Goal: Communication & Community: Answer question/provide support

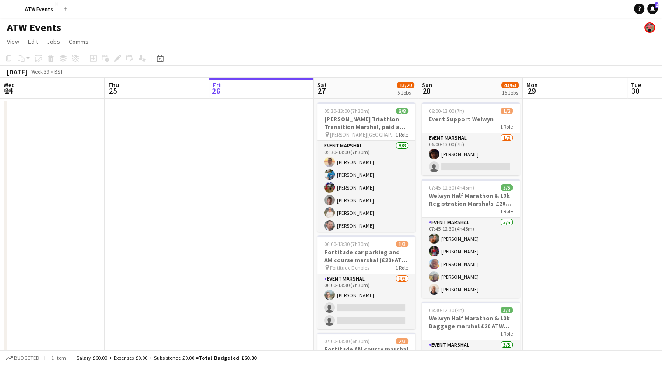
scroll to position [0, 227]
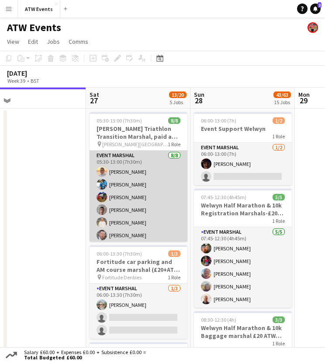
click at [120, 185] on app-card-role "Event Marshal 8/8 05:30-13:00 (7h30m) Mark Ferris Taylor Bridges Donna Bridges …" at bounding box center [139, 210] width 98 height 121
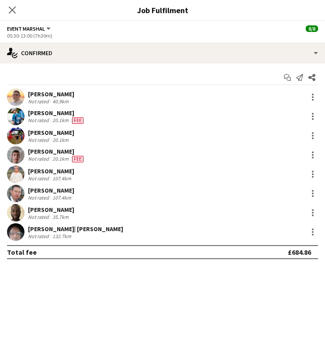
click at [37, 95] on div "[PERSON_NAME]" at bounding box center [51, 94] width 46 height 8
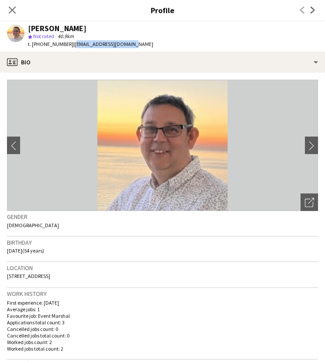
drag, startPoint x: 69, startPoint y: 42, endPoint x: 127, endPoint y: 42, distance: 58.2
click at [127, 42] on div "Mark Ferris star Not rated 40.9km t. +447773782825 | markraferris@gmail.com" at bounding box center [80, 36] width 161 height 31
copy span "markraferris@gmail.com"
click at [12, 10] on icon at bounding box center [12, 10] width 8 height 8
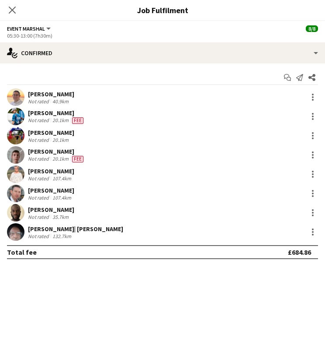
click at [35, 119] on div "Not rated" at bounding box center [39, 120] width 23 height 7
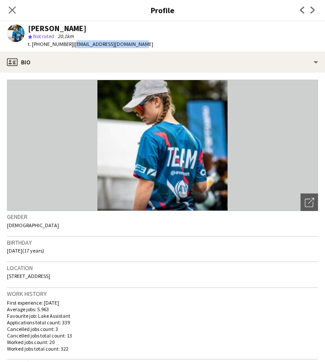
drag, startPoint x: 70, startPoint y: 43, endPoint x: 140, endPoint y: 48, distance: 70.6
click at [140, 48] on app-profile-header "Taylor Bridges star Not rated 20.1km t. +447458307601 | taylorbridges28@gmail.c…" at bounding box center [162, 36] width 325 height 31
copy span "taylorbridges28@gmail.com"
click at [13, 10] on icon "Close pop-in" at bounding box center [12, 10] width 8 height 8
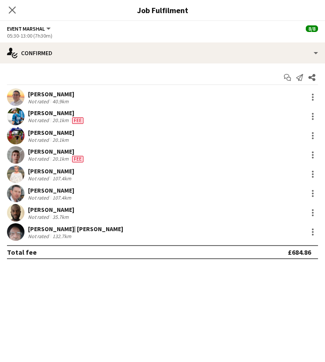
click at [38, 136] on div "Not rated" at bounding box center [39, 139] width 23 height 7
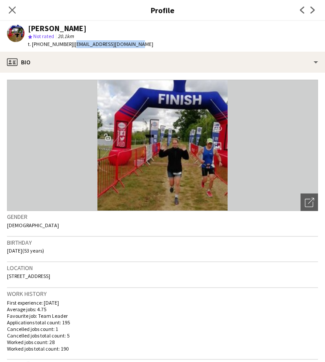
drag, startPoint x: 72, startPoint y: 45, endPoint x: 134, endPoint y: 44, distance: 62.1
click at [134, 44] on span "| donnabridges38@gmail.com" at bounding box center [113, 44] width 80 height 7
copy span "donnabridges38@gmail.com"
click at [14, 12] on icon at bounding box center [12, 10] width 8 height 8
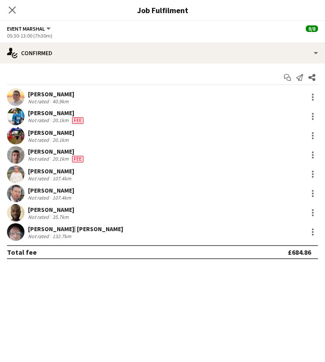
click at [42, 157] on div "Not rated" at bounding box center [39, 158] width 23 height 7
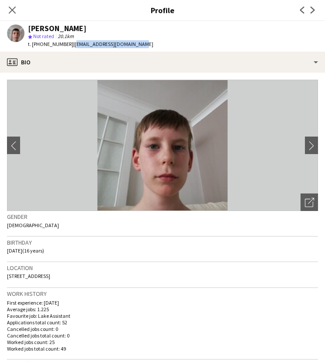
drag, startPoint x: 69, startPoint y: 45, endPoint x: 140, endPoint y: 45, distance: 71.3
click at [140, 45] on div "James Bridges star Not rated 20.1km t. +447905154822 | jamesbridges028@gmail.com" at bounding box center [80, 36] width 161 height 31
copy span "jamesbridges028@gmail.com"
click at [15, 10] on icon "Close pop-in" at bounding box center [12, 10] width 8 height 8
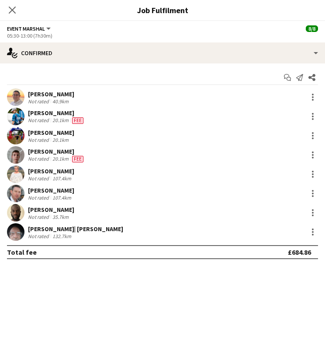
click at [44, 178] on div "Not rated" at bounding box center [39, 178] width 23 height 7
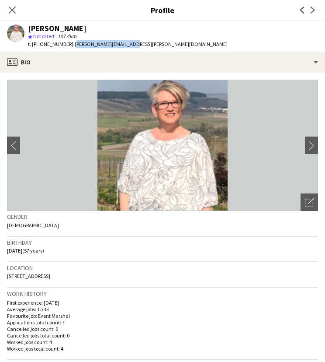
drag, startPoint x: 70, startPoint y: 44, endPoint x: 134, endPoint y: 41, distance: 64.4
click at [134, 41] on div "Melinda Kirkwood star Not rated 107.4km t. +447974018366 | melinda@kirkwood.me.…" at bounding box center [117, 36] width 235 height 31
copy span "melinda@kirkwood.me.uk"
click at [11, 7] on icon "Close pop-in" at bounding box center [12, 10] width 8 height 8
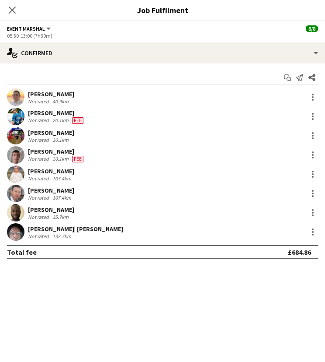
click at [42, 196] on div "Not rated" at bounding box center [39, 197] width 23 height 7
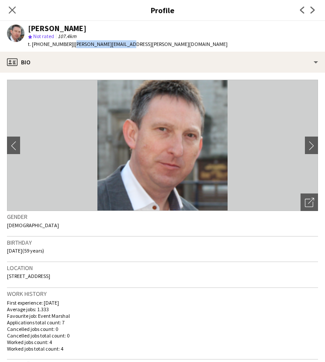
drag, startPoint x: 69, startPoint y: 45, endPoint x: 126, endPoint y: 45, distance: 56.9
click at [126, 45] on div "Stuart Kirkwood star Not rated 107.4km t. +447974018365 | stuart@kirkwood.me.uk" at bounding box center [117, 36] width 235 height 31
copy span "stuart@kirkwood.me.uk"
click at [17, 10] on div "Close pop-in" at bounding box center [12, 10] width 24 height 20
click at [9, 10] on icon "Close pop-in" at bounding box center [12, 10] width 8 height 8
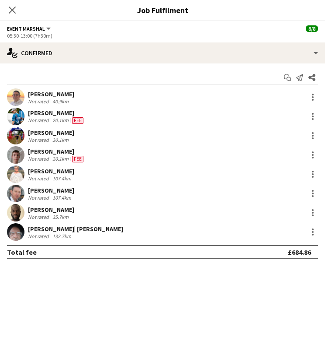
click at [44, 214] on div "Not rated" at bounding box center [39, 216] width 23 height 7
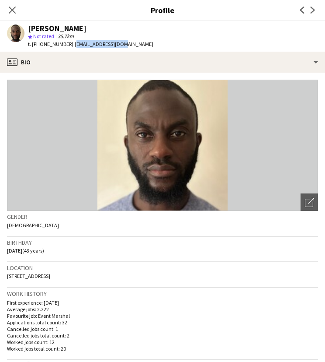
drag, startPoint x: 70, startPoint y: 42, endPoint x: 117, endPoint y: 42, distance: 47.2
click at [117, 42] on span "| adebbami@gmail.com" at bounding box center [113, 44] width 80 height 7
copy span "adebbami@gmail.com"
click at [11, 7] on icon "Close pop-in" at bounding box center [12, 10] width 8 height 8
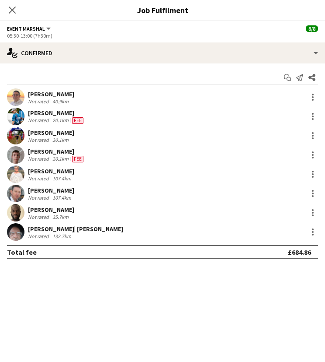
click at [37, 234] on div "Not rated" at bounding box center [39, 236] width 23 height 7
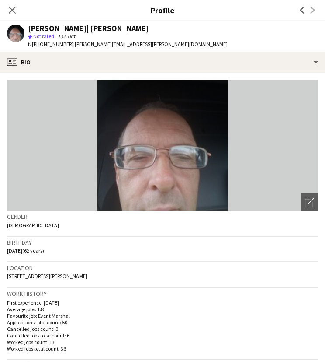
drag, startPoint x: 68, startPoint y: 44, endPoint x: 136, endPoint y: 42, distance: 67.4
click at [136, 42] on div "Andrew| Menga star Not rated 132.7km t. +447898684642 | andrew.menga@yahoo.com" at bounding box center [117, 36] width 235 height 31
copy span "andrew.menga@yahoo.com"
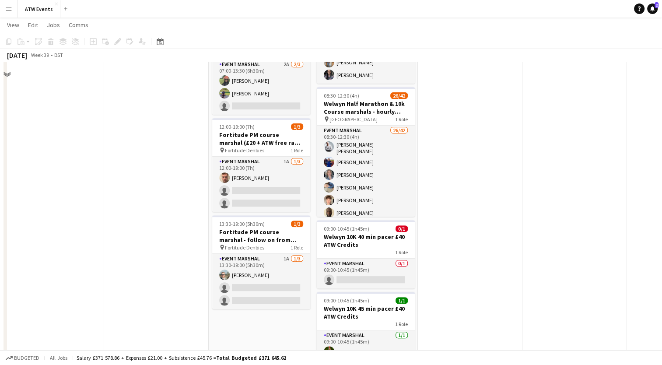
scroll to position [253, 0]
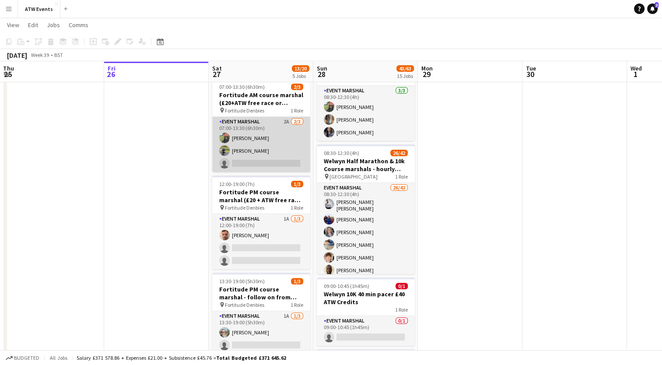
click at [285, 120] on app-card-role "Event Marshal 2A [DATE] 07:00-13:30 (6h30m) [PERSON_NAME] [PERSON_NAME] single-…" at bounding box center [261, 144] width 98 height 55
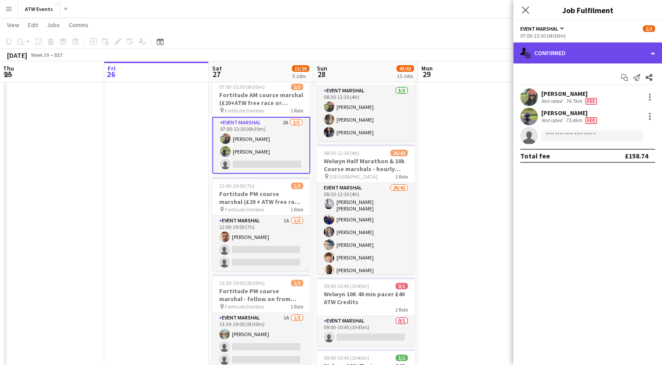
click at [573, 52] on div "single-neutral-actions-check-2 Confirmed" at bounding box center [587, 52] width 149 height 21
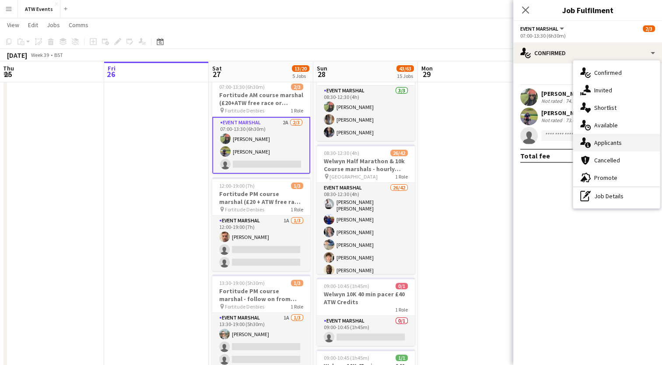
click at [606, 140] on span "Applicants" at bounding box center [608, 143] width 28 height 8
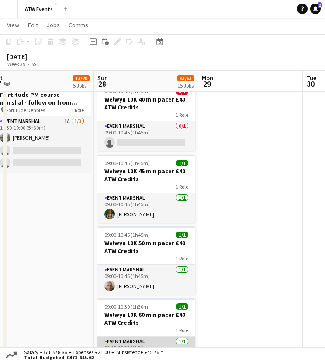
scroll to position [447, 0]
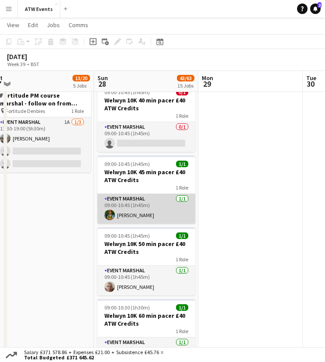
click at [133, 213] on app-card-role "Event Marshal [DATE] 09:00-10:45 (1h45m) [PERSON_NAME]" at bounding box center [147, 209] width 98 height 30
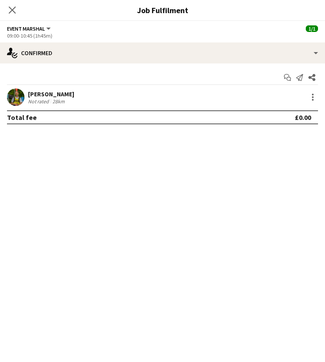
click at [38, 99] on div "Not rated" at bounding box center [39, 101] width 23 height 7
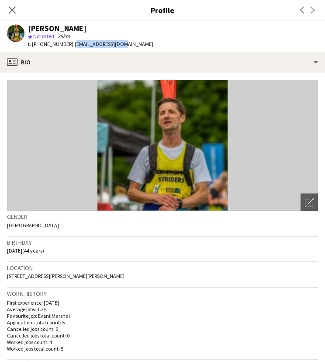
drag, startPoint x: 70, startPoint y: 42, endPoint x: 118, endPoint y: 44, distance: 48.2
click at [118, 44] on div "[PERSON_NAME] star Not rated 28km t. [PHONE_NUMBER] | [EMAIL_ADDRESS][DOMAIN_NA…" at bounding box center [80, 36] width 161 height 31
copy span "[EMAIL_ADDRESS][DOMAIN_NAME]"
click at [10, 9] on icon at bounding box center [12, 10] width 8 height 8
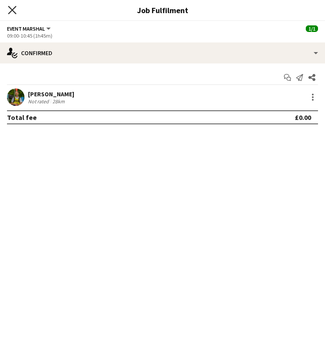
click at [13, 8] on icon "Close pop-in" at bounding box center [12, 10] width 8 height 8
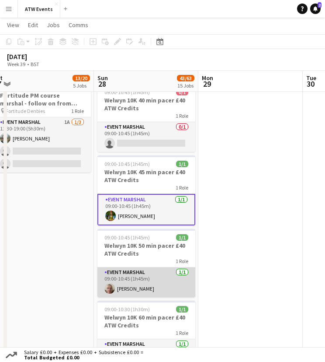
click at [119, 283] on app-card-role "Event Marshal [DATE] 09:00-10:45 (1h45m) [PERSON_NAME]" at bounding box center [147, 282] width 98 height 30
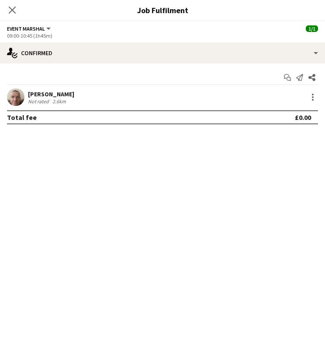
click at [73, 98] on div "[PERSON_NAME] Not rated 2.6km" at bounding box center [162, 96] width 325 height 17
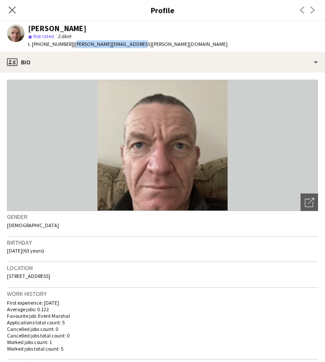
drag, startPoint x: 72, startPoint y: 41, endPoint x: 139, endPoint y: 44, distance: 67.0
click at [139, 44] on app-profile-header "[PERSON_NAME] star Not rated 2.6km t. [PHONE_NUMBER] | [PERSON_NAME][EMAIL_ADDR…" at bounding box center [162, 36] width 325 height 31
copy span "[PERSON_NAME][EMAIL_ADDRESS][PERSON_NAME][DOMAIN_NAME]"
click at [10, 10] on icon "Close pop-in" at bounding box center [12, 10] width 8 height 8
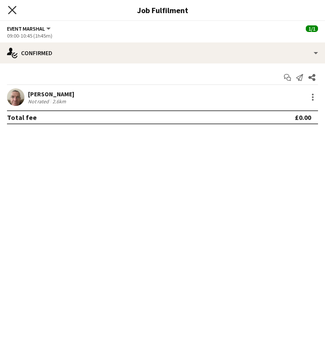
click at [14, 10] on icon "Close pop-in" at bounding box center [12, 10] width 8 height 8
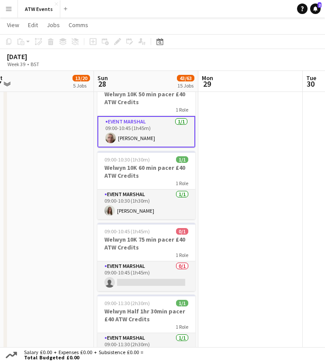
scroll to position [598, 0]
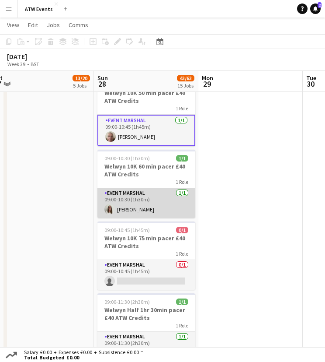
click at [122, 203] on app-card-role "Event Marshal [DATE] 09:00-10:30 (1h30m) [PERSON_NAME]" at bounding box center [147, 203] width 98 height 30
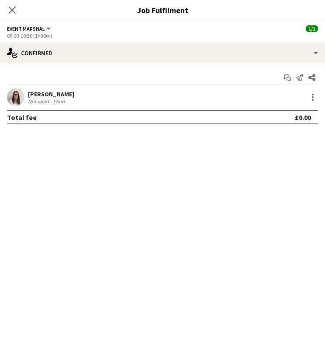
click at [41, 98] on div "Not rated" at bounding box center [39, 101] width 23 height 7
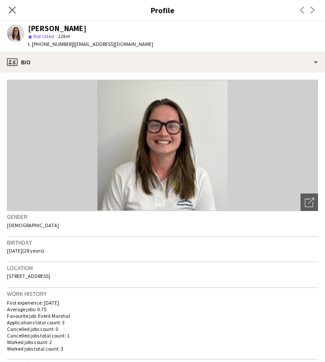
drag, startPoint x: 70, startPoint y: 44, endPoint x: 147, endPoint y: 46, distance: 77.0
click at [147, 46] on app-profile-header "[PERSON_NAME] star Not rated 12km t. [PHONE_NUMBER] | [EMAIL_ADDRESS][DOMAIN_NA…" at bounding box center [162, 36] width 325 height 31
copy span "[EMAIL_ADDRESS][DOMAIN_NAME]"
click at [11, 10] on icon "Close pop-in" at bounding box center [12, 10] width 8 height 8
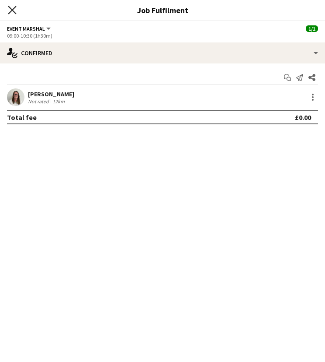
click at [12, 6] on icon "Close pop-in" at bounding box center [12, 10] width 8 height 8
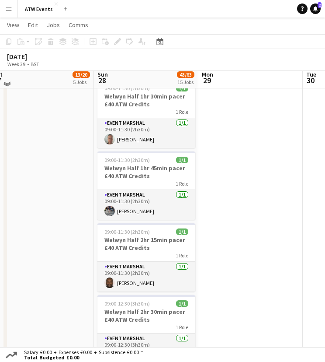
scroll to position [814, 0]
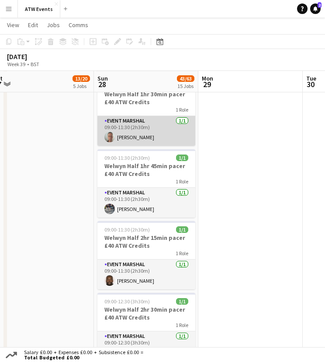
click at [125, 140] on app-card-role "Event Marshal [DATE] 09:00-11:30 (2h30m) [PERSON_NAME]" at bounding box center [147, 131] width 98 height 30
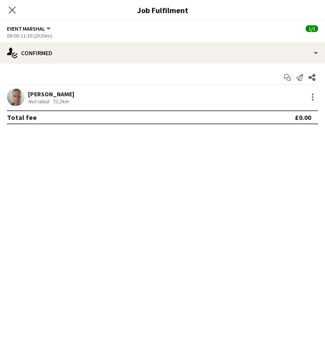
click at [63, 101] on div "72.2km" at bounding box center [61, 101] width 20 height 7
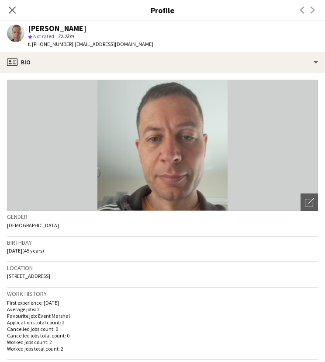
drag, startPoint x: 71, startPoint y: 44, endPoint x: 151, endPoint y: 48, distance: 79.7
click at [151, 48] on app-profile-header "[PERSON_NAME] star Not rated 72.2km t. [PHONE_NUMBER] | [EMAIL_ADDRESS][DOMAIN_…" at bounding box center [162, 36] width 325 height 31
copy span "[EMAIL_ADDRESS][DOMAIN_NAME]"
click at [11, 10] on icon "Close pop-in" at bounding box center [12, 10] width 8 height 8
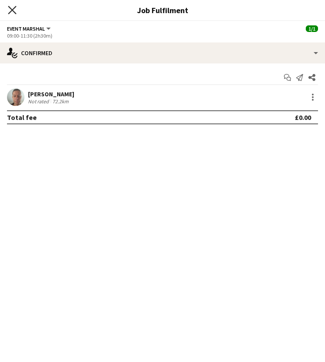
click at [13, 7] on icon "Close pop-in" at bounding box center [12, 10] width 8 height 8
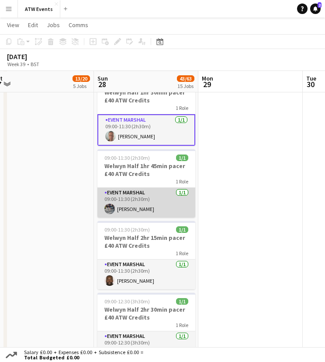
click at [122, 206] on app-card-role "Event Marshal [DATE] 09:00-11:30 (2h30m) [PERSON_NAME]" at bounding box center [147, 203] width 98 height 30
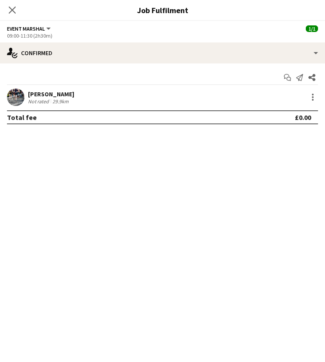
click at [38, 90] on div "[PERSON_NAME]" at bounding box center [51, 94] width 46 height 8
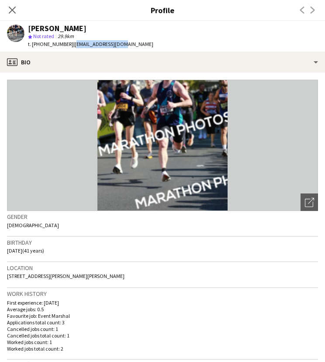
drag, startPoint x: 70, startPoint y: 45, endPoint x: 129, endPoint y: 44, distance: 59.5
click at [129, 44] on app-profile-header "[PERSON_NAME] star Not rated 29.9km t. [PHONE_NUMBER] | [EMAIL_ADDRESS][DOMAIN_…" at bounding box center [162, 36] width 325 height 31
copy span "[EMAIL_ADDRESS][DOMAIN_NAME]"
click at [14, 13] on icon "Close pop-in" at bounding box center [12, 10] width 8 height 8
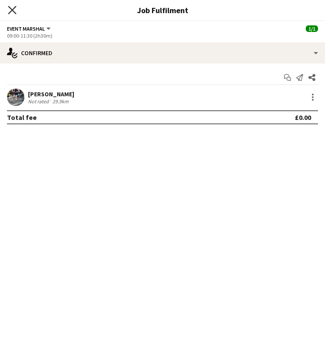
click at [10, 7] on icon "Close pop-in" at bounding box center [12, 10] width 8 height 8
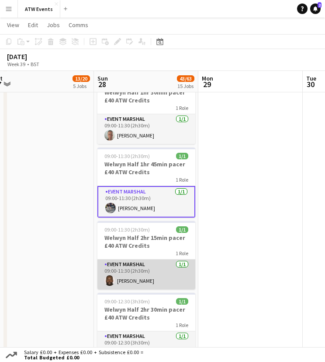
click at [122, 276] on app-card-role "Event Marshal [DATE] 09:00-11:30 (2h30m) [PERSON_NAME]" at bounding box center [147, 274] width 98 height 30
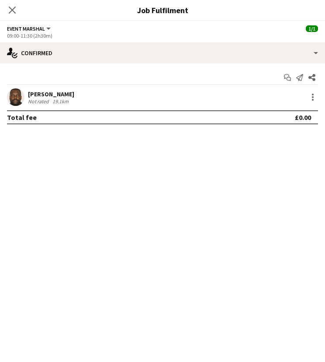
click at [55, 94] on div "[PERSON_NAME]" at bounding box center [51, 94] width 46 height 8
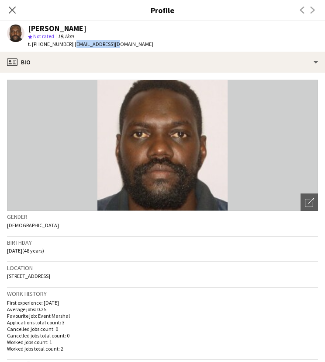
drag, startPoint x: 69, startPoint y: 44, endPoint x: 121, endPoint y: 46, distance: 52.1
click at [121, 46] on app-profile-header "[PERSON_NAME] star Not rated 19.1km t. [PHONE_NUMBER] | [EMAIL_ADDRESS][DOMAIN_…" at bounding box center [162, 36] width 325 height 31
copy span "[EMAIL_ADDRESS][DOMAIN_NAME]"
click at [7, 8] on app-icon "Close pop-in" at bounding box center [12, 10] width 13 height 13
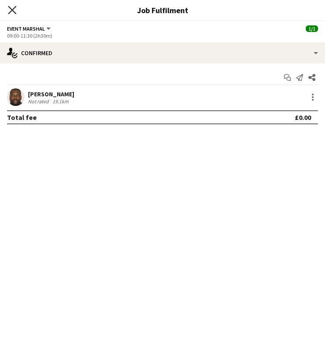
click at [9, 13] on icon at bounding box center [12, 10] width 8 height 8
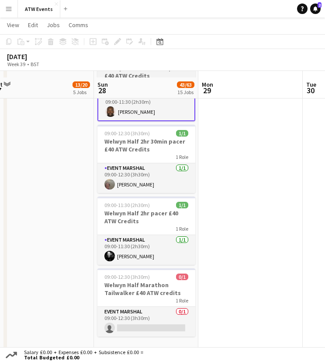
scroll to position [988, 0]
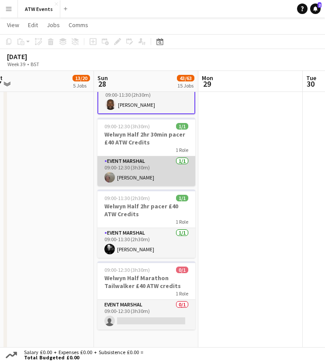
click at [123, 176] on app-card-role "Event Marshal [DATE] 09:00-12:30 (3h30m) [PERSON_NAME]" at bounding box center [147, 171] width 98 height 30
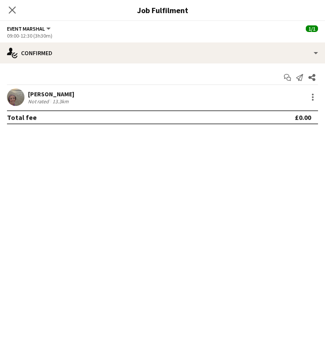
click at [61, 93] on div "[PERSON_NAME]" at bounding box center [51, 94] width 46 height 8
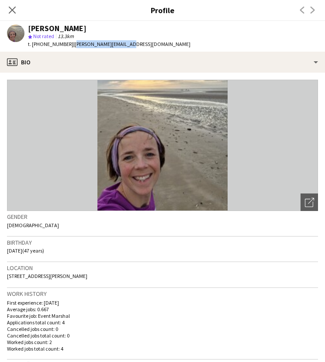
drag, startPoint x: 69, startPoint y: 44, endPoint x: 122, endPoint y: 43, distance: 52.5
click at [122, 43] on div "[PERSON_NAME] star Not rated 13.3km t. [PHONE_NUMBER] | [PERSON_NAME][EMAIL_ADD…" at bounding box center [99, 36] width 198 height 31
copy span "[PERSON_NAME][EMAIL_ADDRESS][DOMAIN_NAME]"
click at [12, 12] on icon "Close pop-in" at bounding box center [12, 10] width 8 height 8
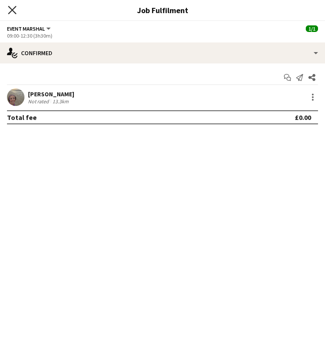
click at [11, 13] on icon "Close pop-in" at bounding box center [12, 10] width 8 height 8
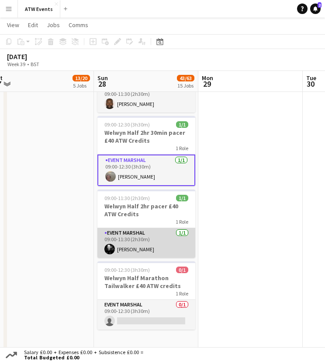
click at [120, 249] on app-card-role "Event Marshal [DATE] 09:00-11:30 (2h30m) [PERSON_NAME]" at bounding box center [147, 243] width 98 height 30
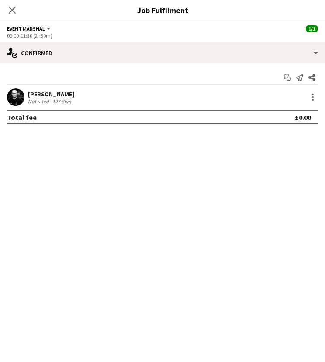
drag, startPoint x: 51, startPoint y: 89, endPoint x: 44, endPoint y: 93, distance: 8.0
click at [44, 93] on div "[PERSON_NAME]" at bounding box center [51, 94] width 46 height 8
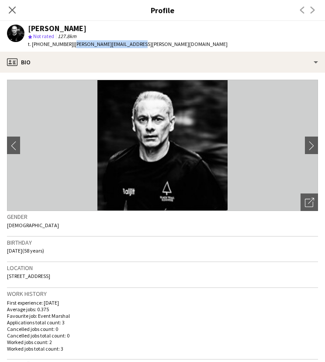
drag, startPoint x: 70, startPoint y: 42, endPoint x: 131, endPoint y: 44, distance: 61.7
click at [131, 44] on div "[PERSON_NAME] star Not rated 127.8km t. [PHONE_NUMBER] | [PERSON_NAME][EMAIL_AD…" at bounding box center [117, 36] width 235 height 31
copy span "[PERSON_NAME][EMAIL_ADDRESS][PERSON_NAME][DOMAIN_NAME]"
click at [14, 8] on icon at bounding box center [12, 10] width 8 height 8
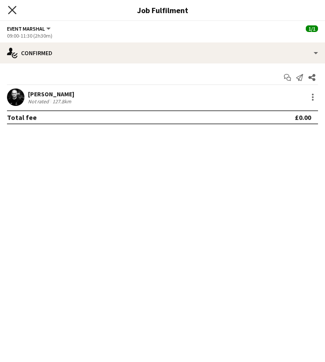
click at [13, 8] on icon at bounding box center [12, 10] width 8 height 8
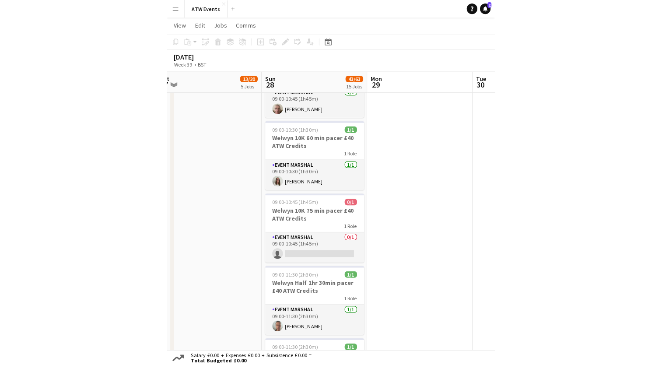
scroll to position [625, 0]
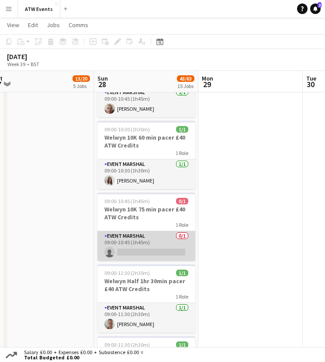
click at [129, 252] on app-card-role "Event Marshal 0/1 09:00-10:45 (1h45m) single-neutral-actions" at bounding box center [147, 246] width 98 height 30
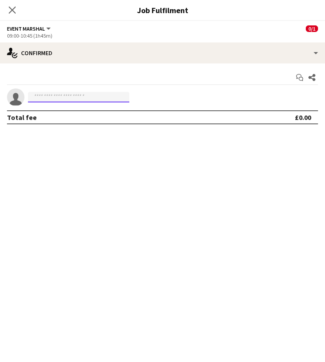
click at [63, 95] on input at bounding box center [78, 97] width 101 height 10
type input "****"
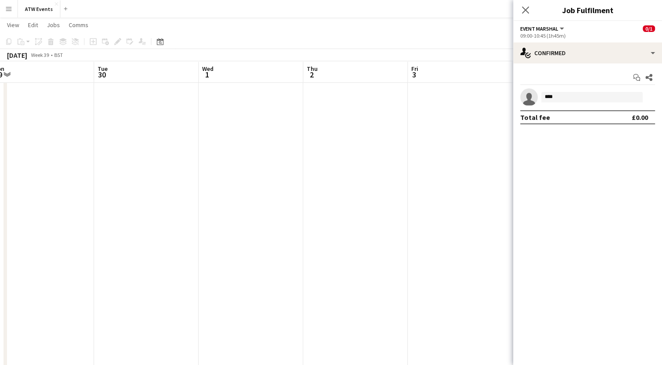
click at [4, 10] on button "Menu" at bounding box center [8, 8] width 17 height 17
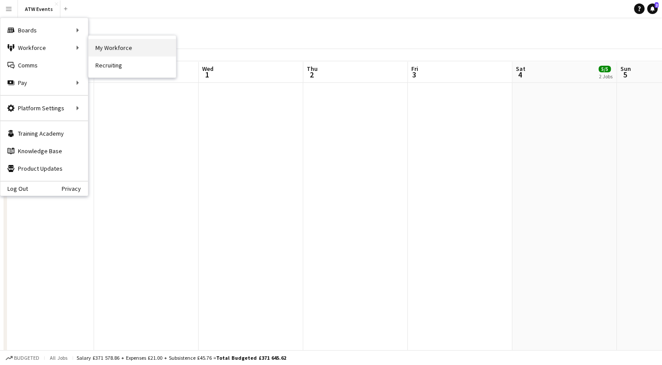
click at [119, 48] on link "My Workforce" at bounding box center [131, 47] width 87 height 17
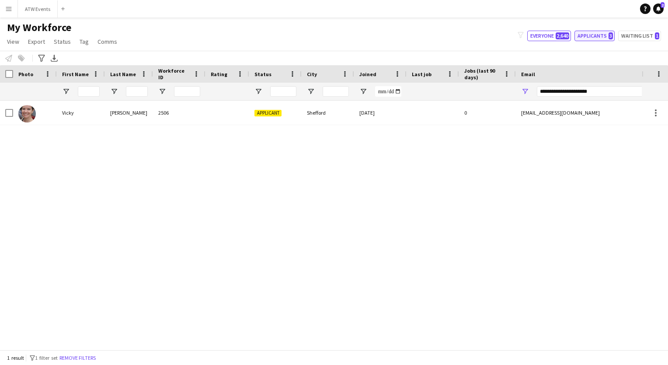
click at [592, 33] on button "Applicants 3" at bounding box center [595, 36] width 40 height 10
type input "**********"
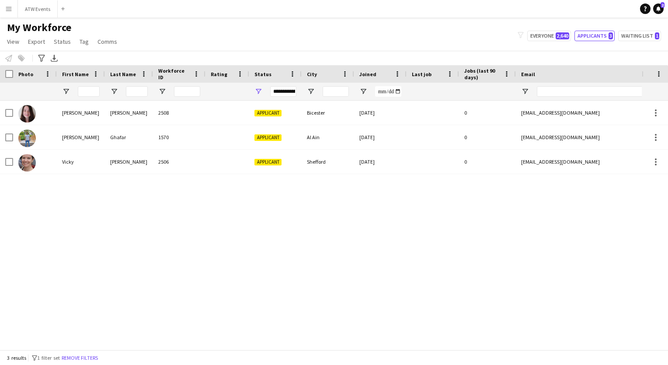
click at [7, 11] on app-icon "Menu" at bounding box center [8, 8] width 7 height 7
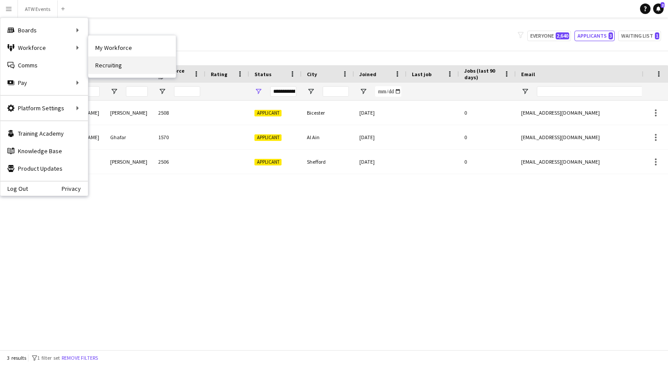
click at [114, 70] on link "Recruiting" at bounding box center [131, 64] width 87 height 17
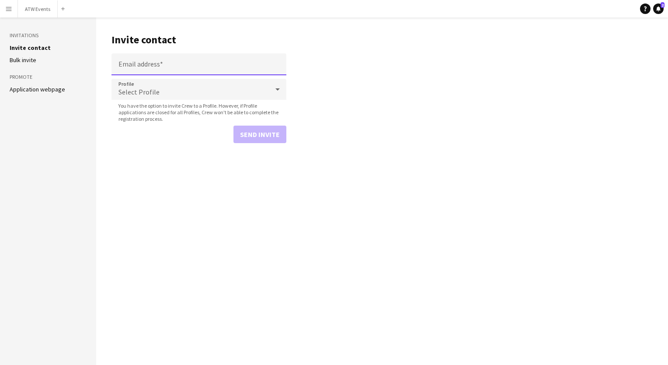
click at [163, 66] on input "Email address" at bounding box center [199, 64] width 175 height 22
paste input "**********"
type input "**********"
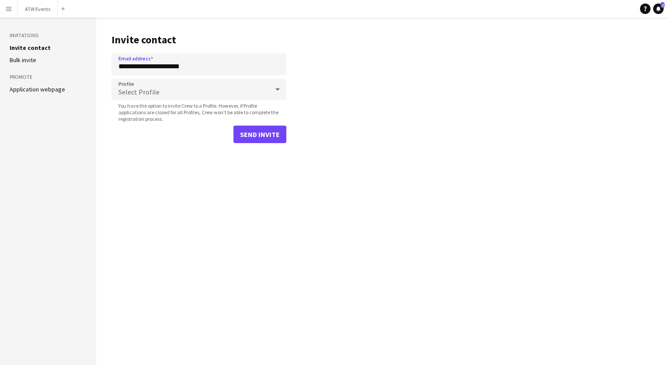
click at [155, 83] on div "Select Profile" at bounding box center [190, 89] width 157 height 21
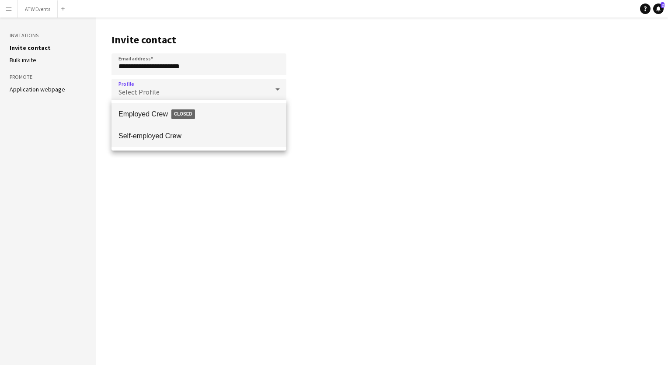
click at [149, 140] on mat-option "Self-employed Crew" at bounding box center [199, 136] width 175 height 22
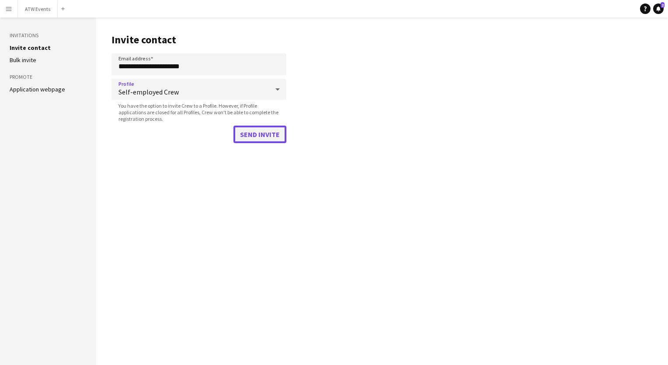
click at [264, 128] on button "Send invite" at bounding box center [260, 134] width 53 height 17
